Goal: Register for event/course

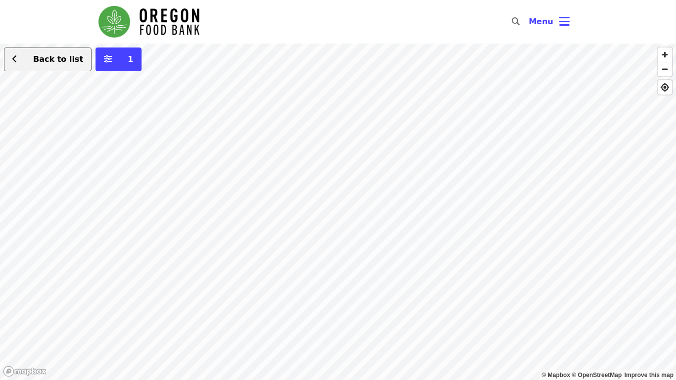
click at [34, 59] on span "Back to list" at bounding box center [58, 58] width 50 height 9
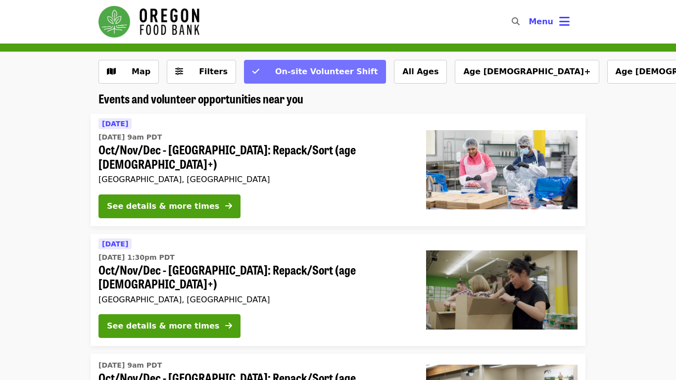
click at [285, 69] on span "On-site Volunteer Shift" at bounding box center [326, 71] width 102 height 9
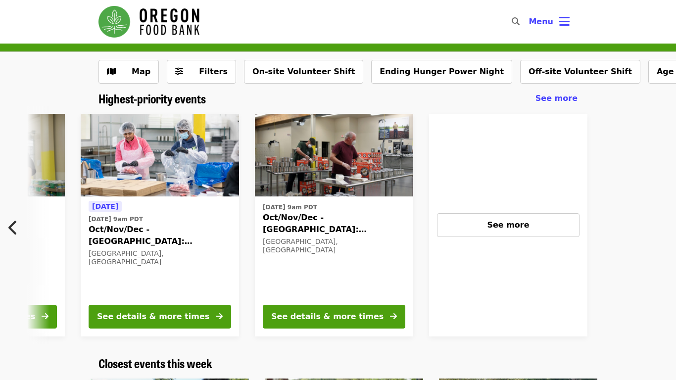
scroll to position [0, 436]
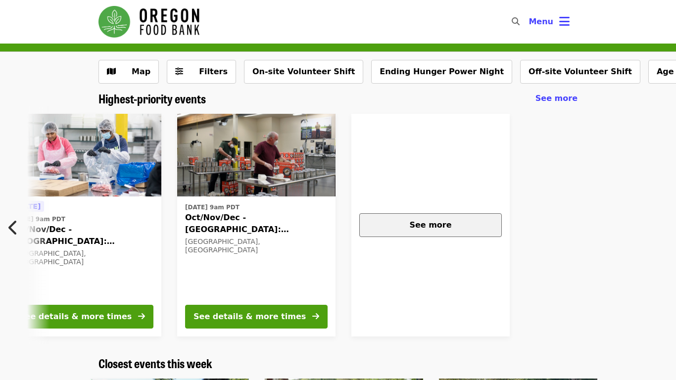
click at [440, 224] on span "See more" at bounding box center [430, 224] width 42 height 9
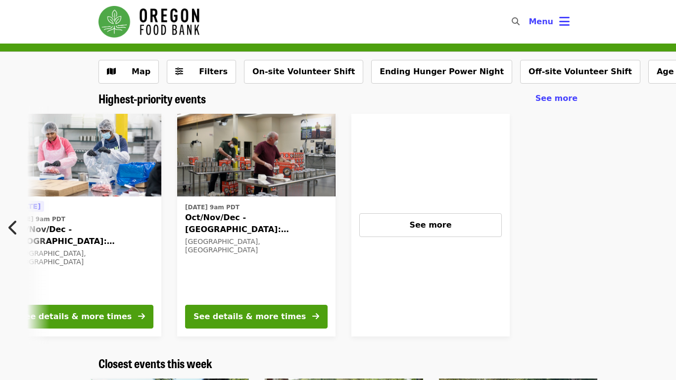
scroll to position [12, 0]
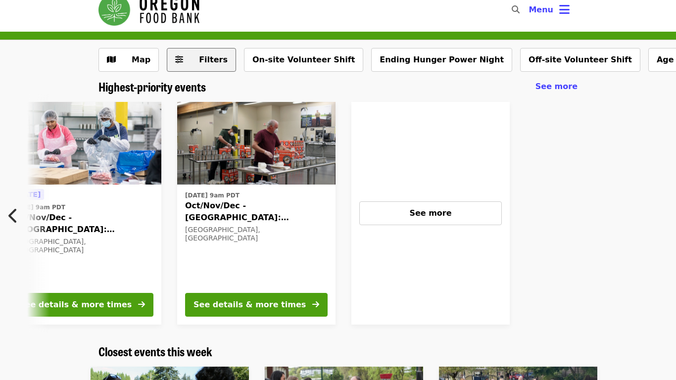
click at [176, 66] on button "Filters" at bounding box center [201, 60] width 69 height 24
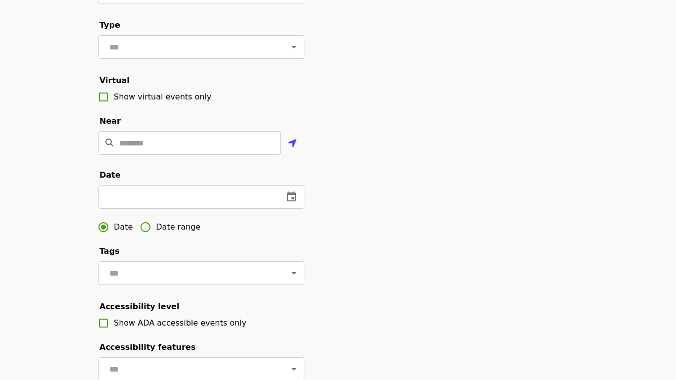
scroll to position [156, 0]
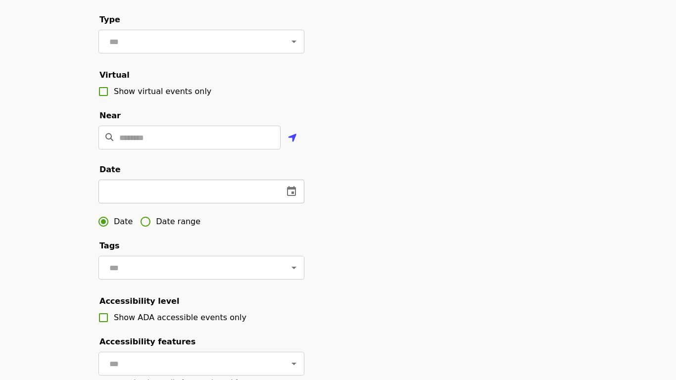
click at [142, 192] on input "text" at bounding box center [186, 192] width 177 height 24
click at [296, 191] on icon "change date" at bounding box center [291, 192] width 12 height 12
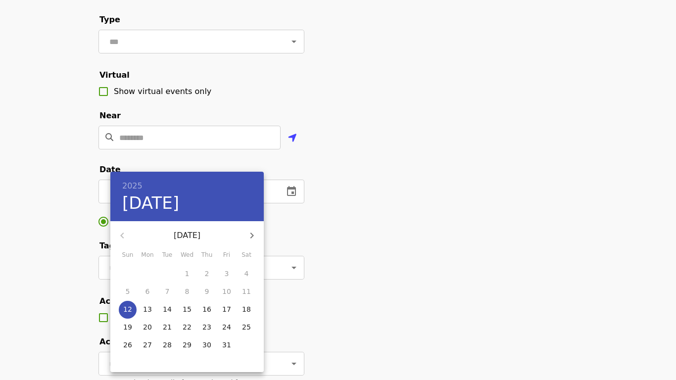
click at [163, 313] on p "14" at bounding box center [167, 309] width 9 height 10
type input "**********"
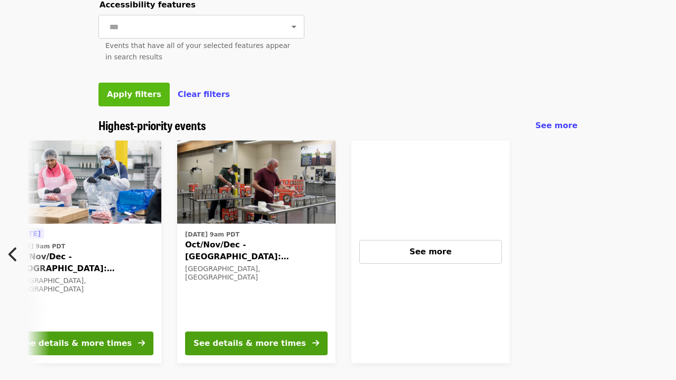
scroll to position [486, 0]
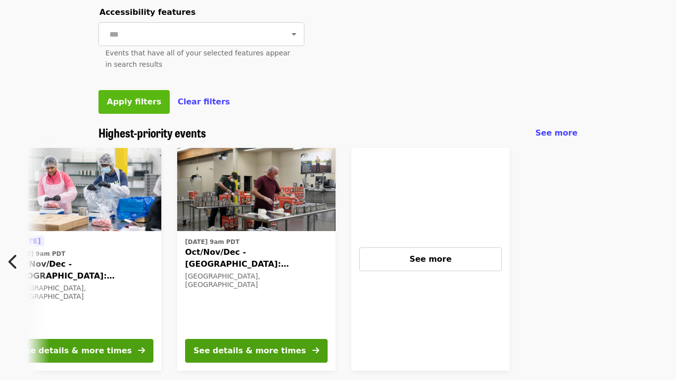
click at [143, 97] on span "Apply filters" at bounding box center [134, 101] width 54 height 9
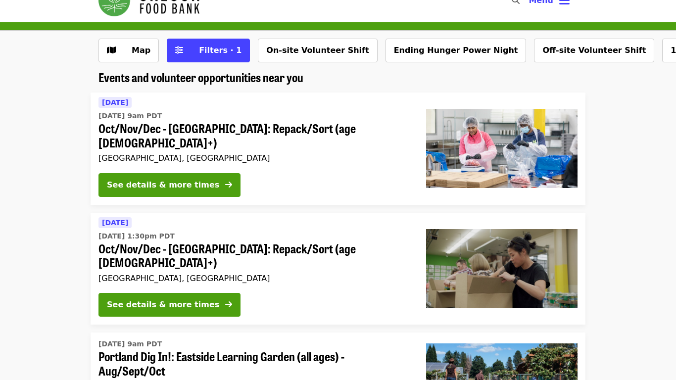
scroll to position [23, 0]
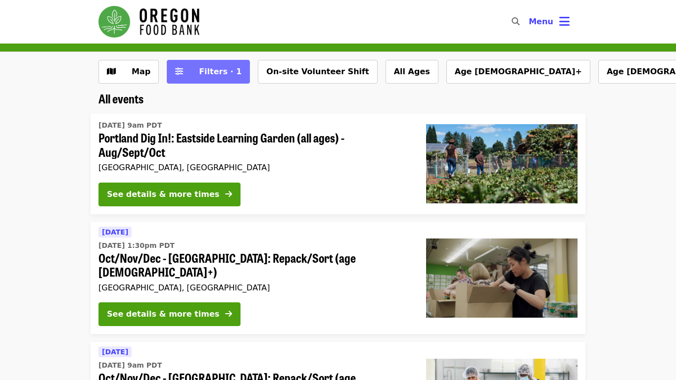
click at [203, 66] on span "Filters · 1" at bounding box center [215, 72] width 52 height 12
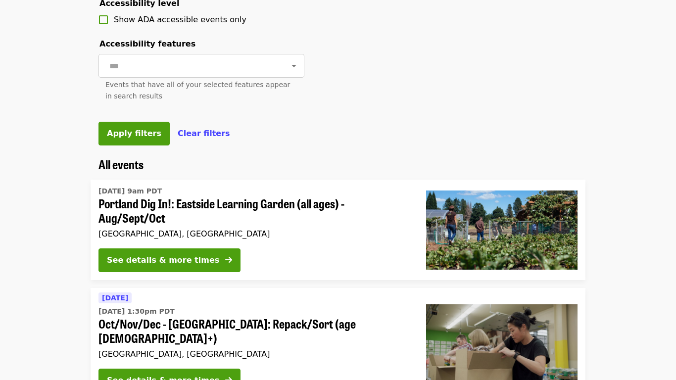
scroll to position [450, 0]
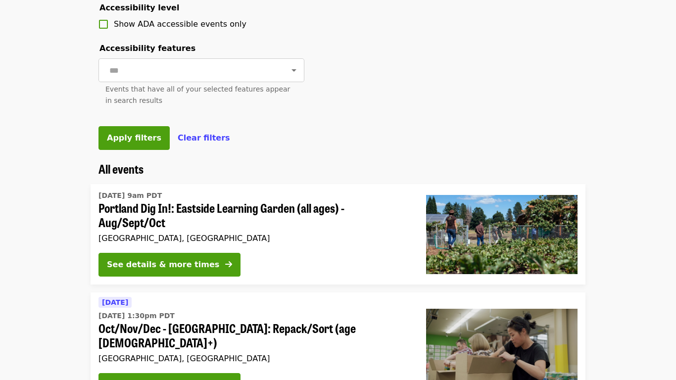
click at [179, 132] on div "Apply filters Clear filters" at bounding box center [201, 138] width 206 height 24
click at [179, 133] on span "Clear filters" at bounding box center [204, 137] width 52 height 9
